Goal: Task Accomplishment & Management: Manage account settings

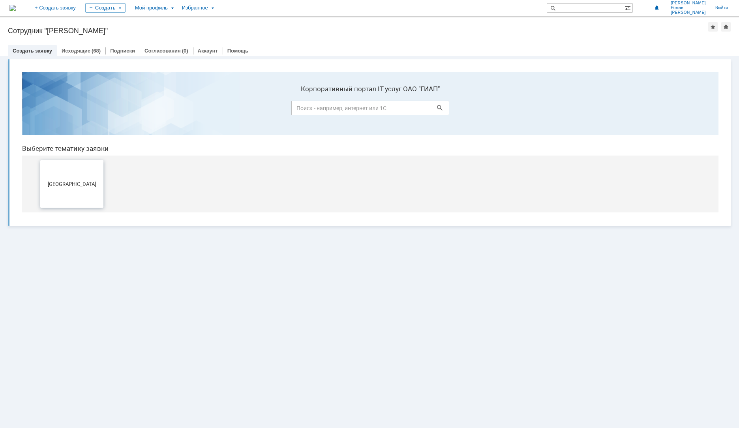
click at [79, 185] on span "[GEOGRAPHIC_DATA]" at bounding box center [72, 184] width 58 height 6
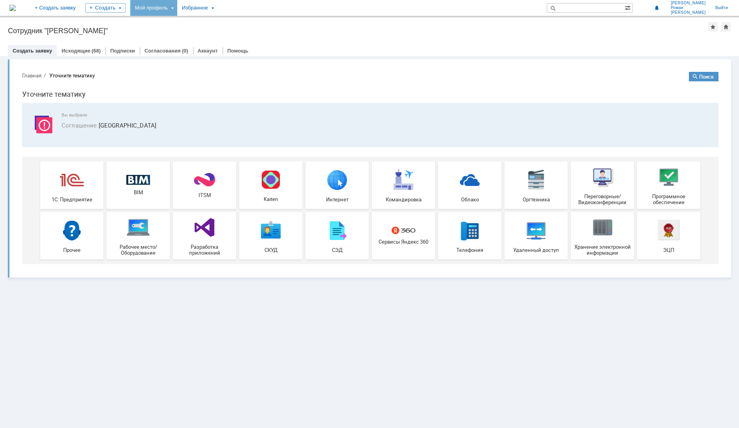
click at [177, 7] on div "Мой профиль" at bounding box center [153, 8] width 47 height 16
drag, startPoint x: 218, startPoint y: 34, endPoint x: 224, endPoint y: 34, distance: 5.9
click at [193, 34] on div "Заявки [PERSON_NAME] заявки" at bounding box center [161, 36] width 63 height 13
click at [177, 4] on div "Мой профиль" at bounding box center [153, 8] width 47 height 16
click at [234, 36] on link "Мои заявки" at bounding box center [225, 36] width 60 height 9
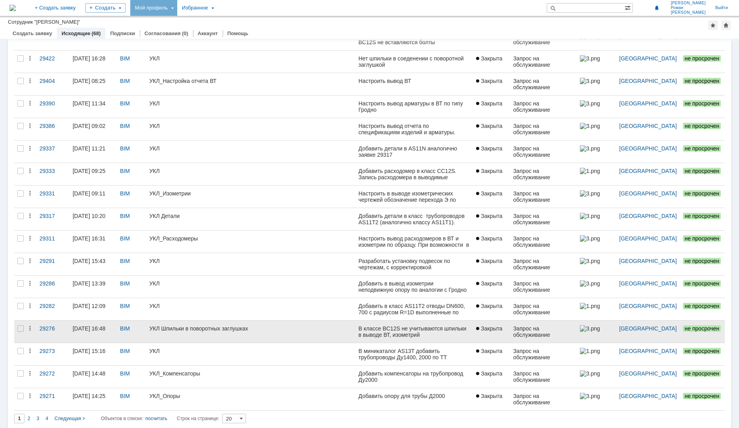
scroll to position [136, 0]
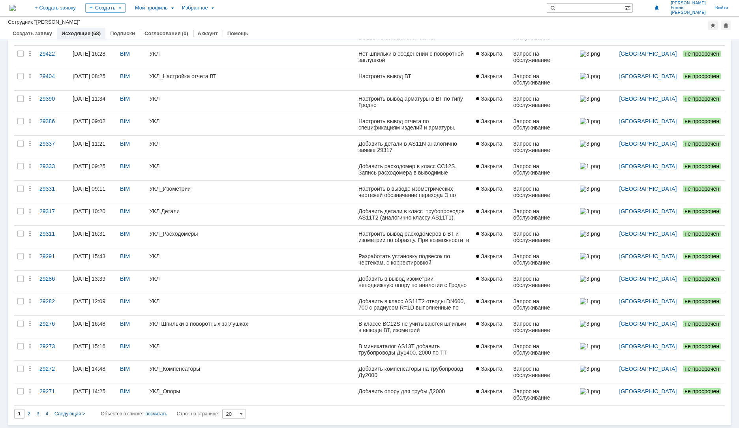
click at [32, 412] on div "2" at bounding box center [28, 413] width 9 height 9
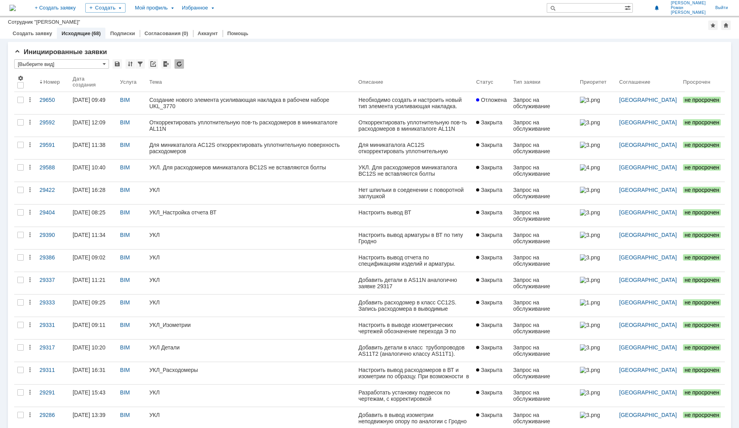
type input "2"
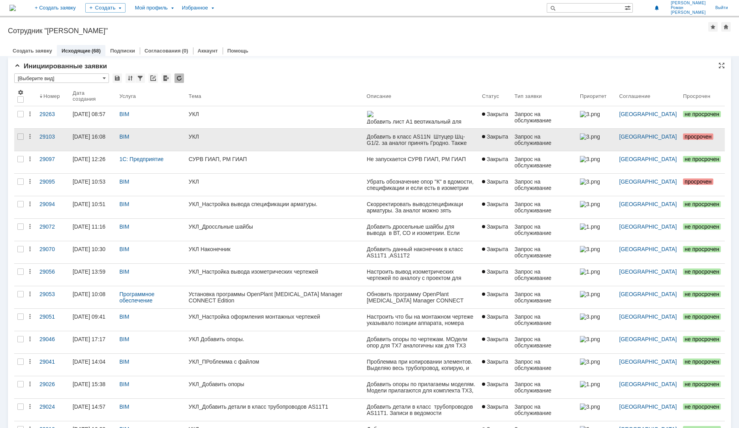
click at [274, 146] on link "УКЛ" at bounding box center [275, 140] width 178 height 22
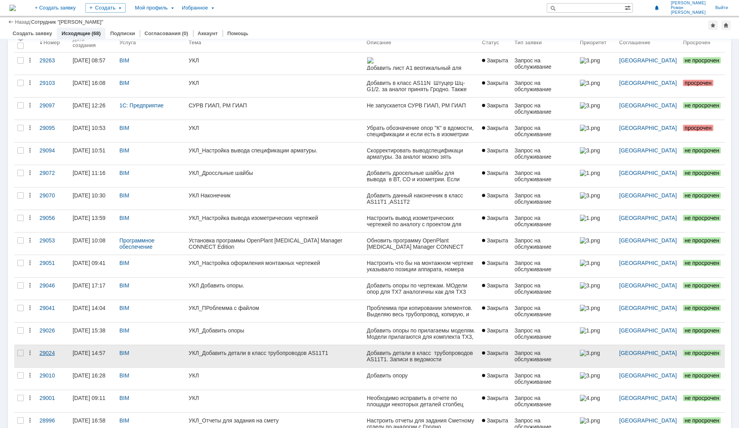
click at [54, 355] on div "29024" at bounding box center [52, 353] width 27 height 6
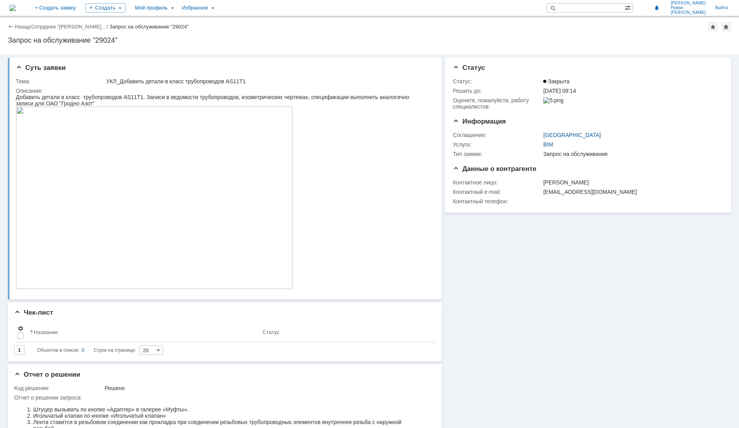
click at [108, 184] on img at bounding box center [154, 198] width 277 height 182
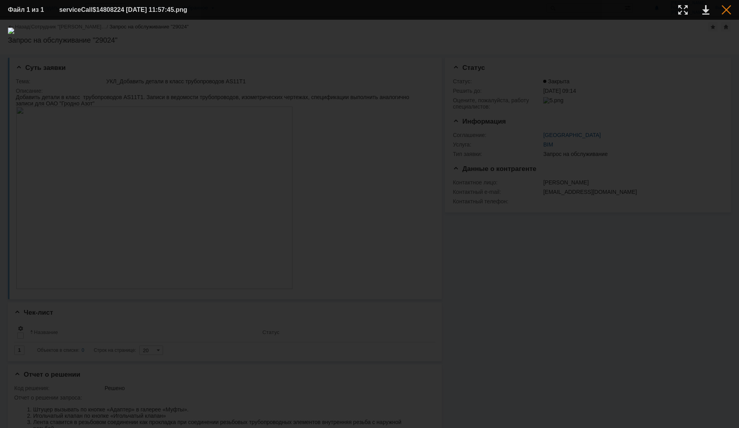
click at [727, 13] on div at bounding box center [726, 9] width 9 height 9
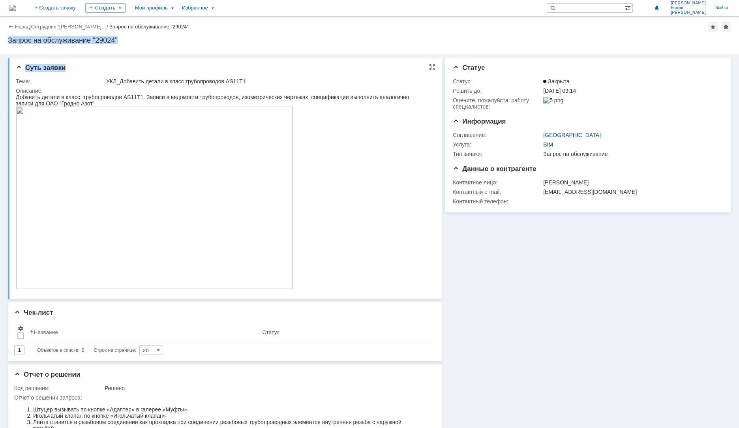
drag, startPoint x: 9, startPoint y: 39, endPoint x: 196, endPoint y: 83, distance: 192.2
click at [118, 63] on div "Назад | Сотрудник "[PERSON_NAME]… / Запрос на обслуживание "29024" Запрос на об…" at bounding box center [369, 222] width 739 height 411
click at [359, 188] on div at bounding box center [221, 199] width 411 height 184
click at [50, 55] on div at bounding box center [369, 52] width 723 height 6
